Goal: Information Seeking & Learning: Check status

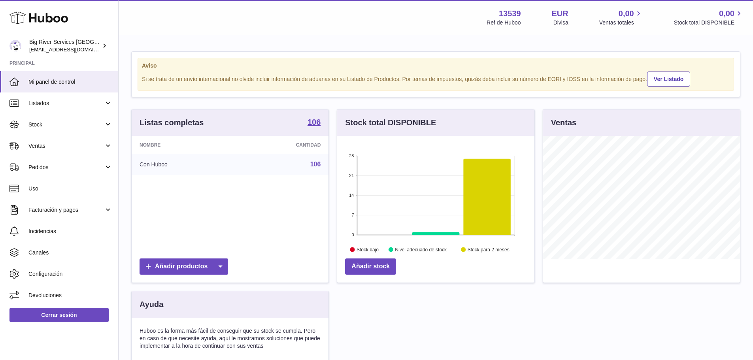
scroll to position [123, 197]
click at [44, 155] on link "Ventas" at bounding box center [59, 145] width 118 height 21
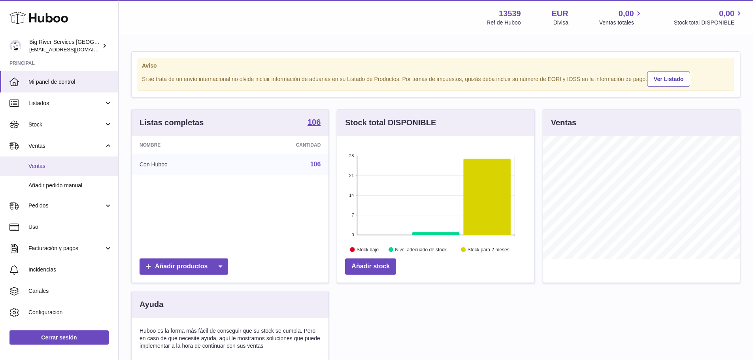
click at [44, 174] on link "Ventas" at bounding box center [59, 166] width 118 height 19
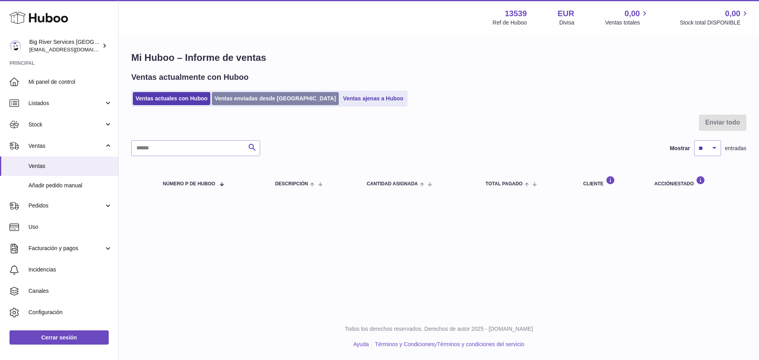
click at [234, 102] on link "Ventas enviadas desde [GEOGRAPHIC_DATA]" at bounding box center [275, 98] width 127 height 13
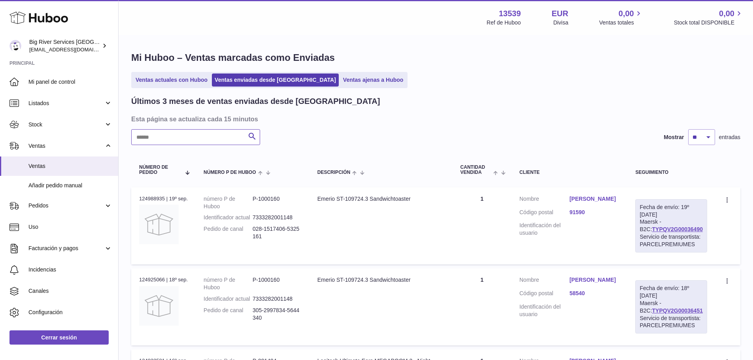
click at [187, 140] on input "text" at bounding box center [195, 137] width 129 height 16
paste input "**********"
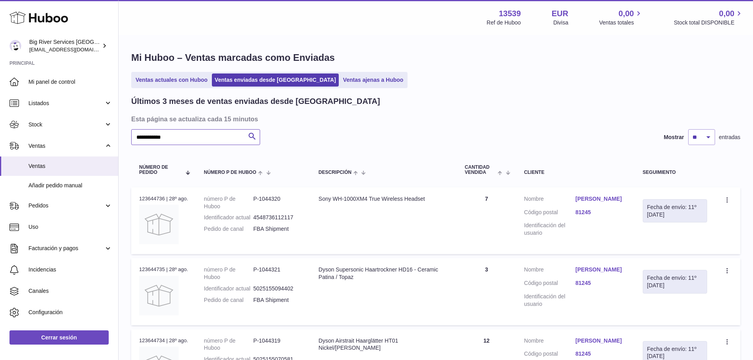
type input "**********"
click at [155, 196] on div "N° de pedido 123644736 | 28º ago." at bounding box center [163, 198] width 49 height 7
copy div "123644736"
click at [604, 199] on link "Peter Eicher" at bounding box center [601, 199] width 51 height 8
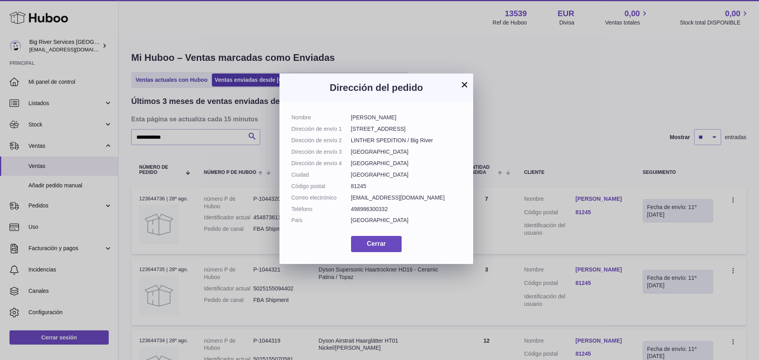
click at [464, 82] on button "×" at bounding box center [464, 84] width 9 height 9
